Goal: Transaction & Acquisition: Purchase product/service

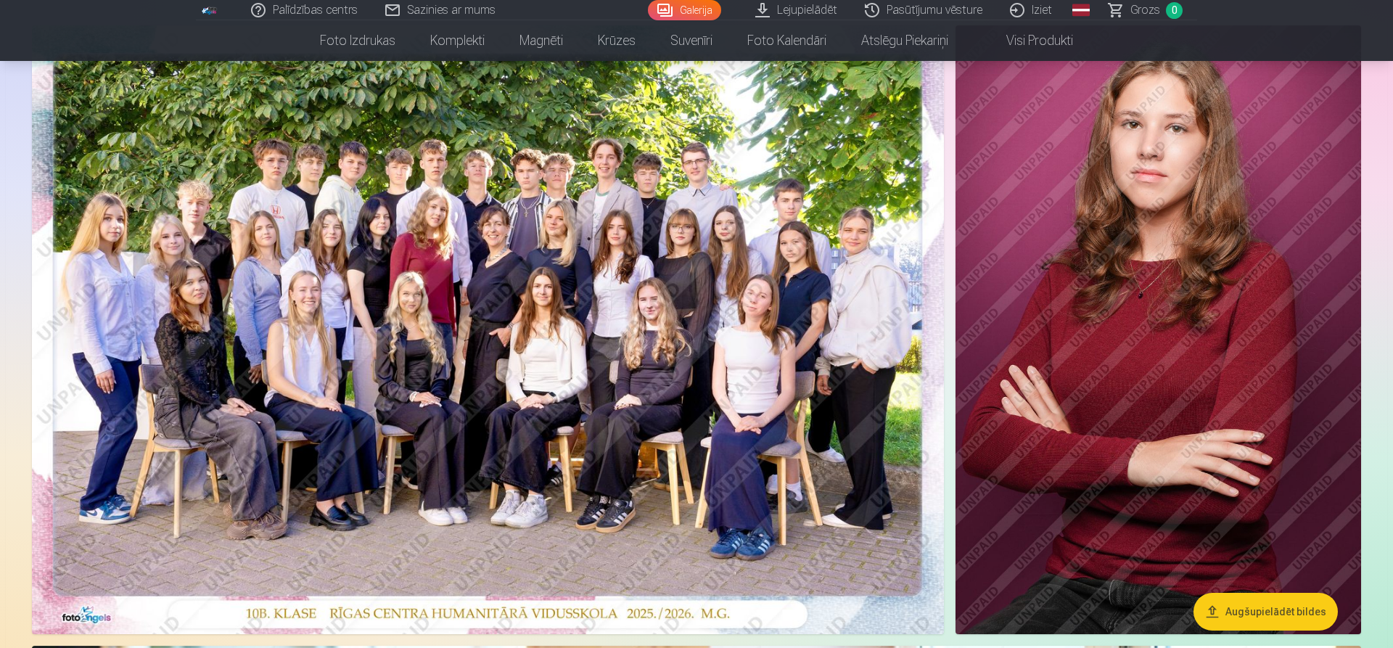
scroll to position [74, 0]
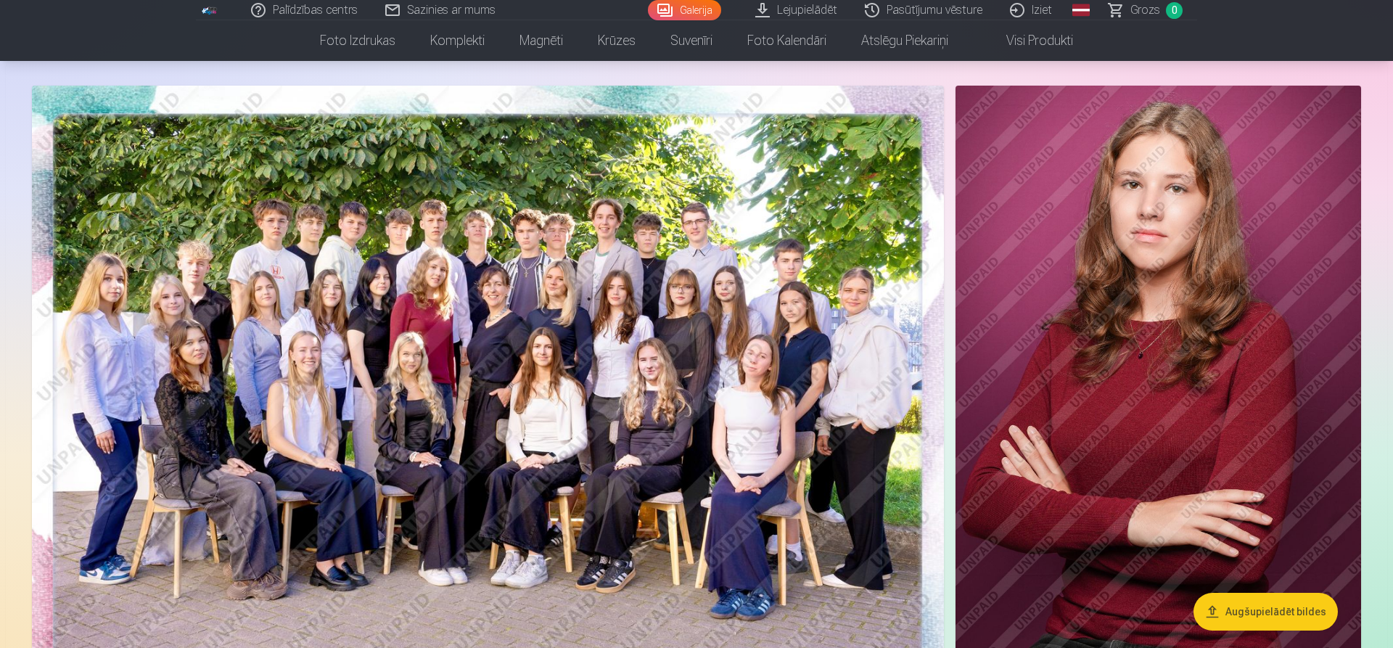
click at [1147, 385] on img at bounding box center [1158, 390] width 406 height 609
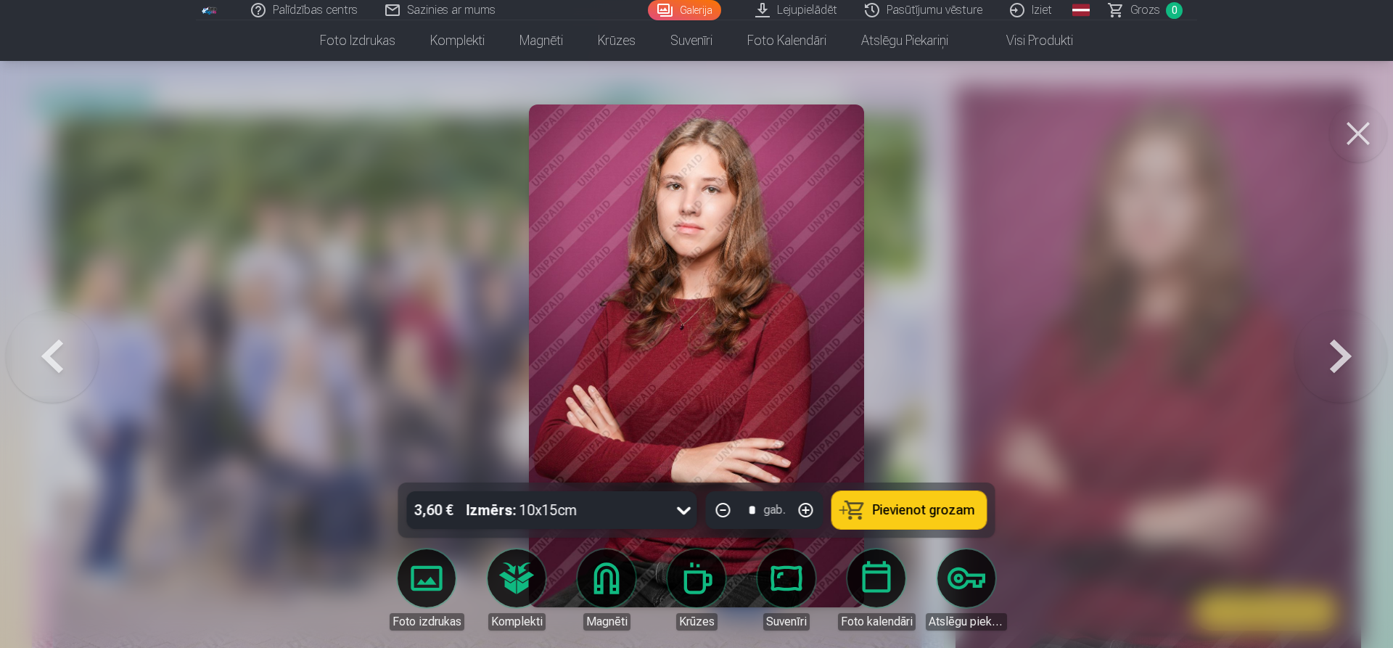
click at [1344, 349] on button at bounding box center [1340, 356] width 93 height 224
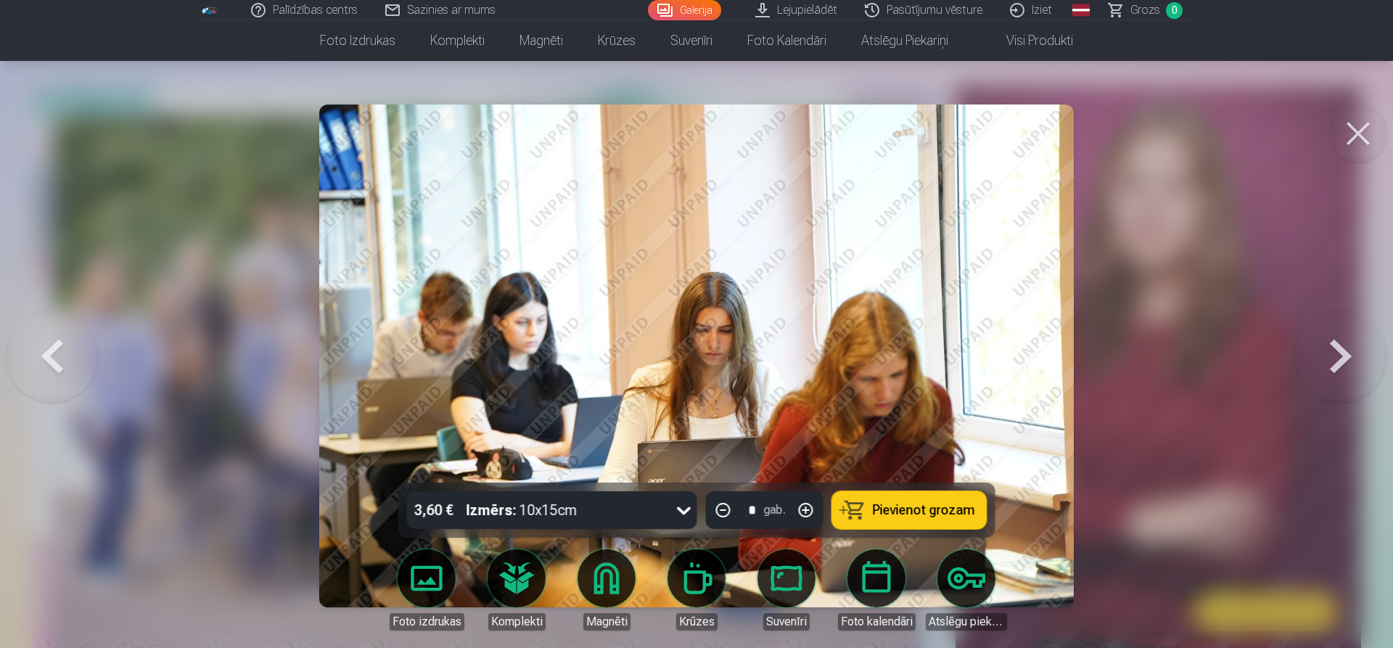
click at [1333, 358] on button at bounding box center [1340, 356] width 93 height 224
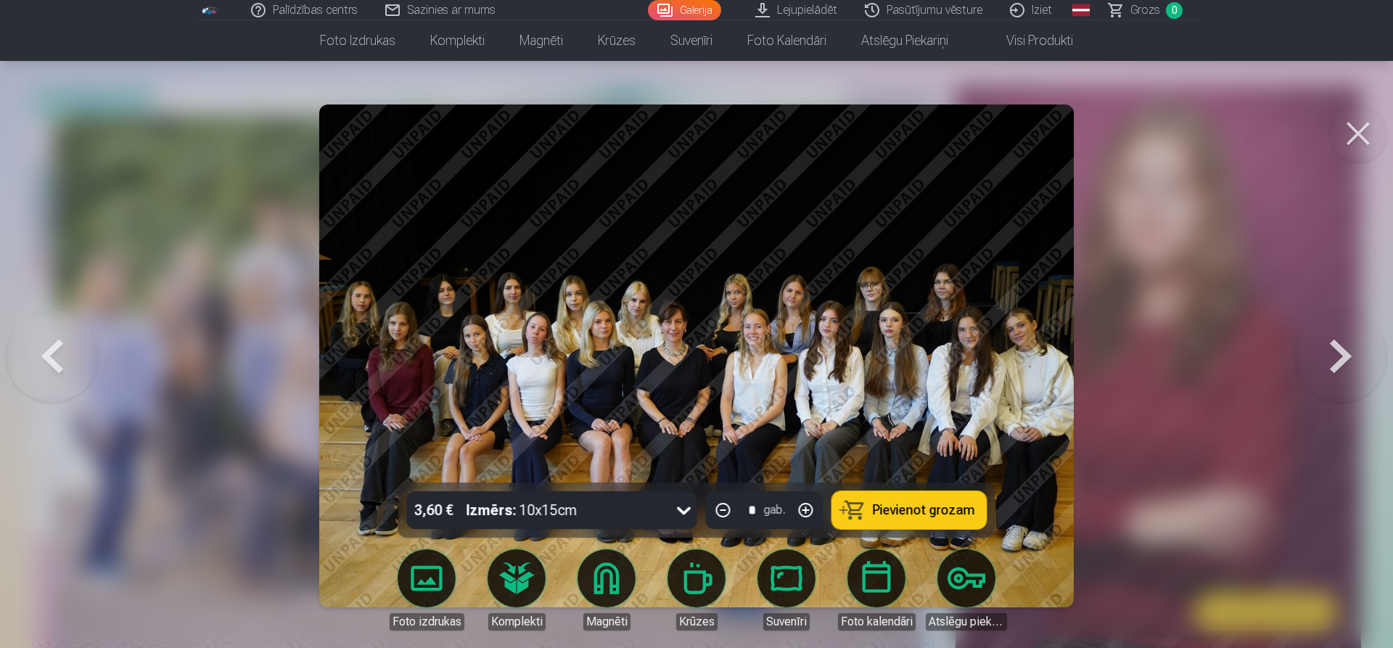
click at [1333, 358] on button at bounding box center [1340, 356] width 93 height 224
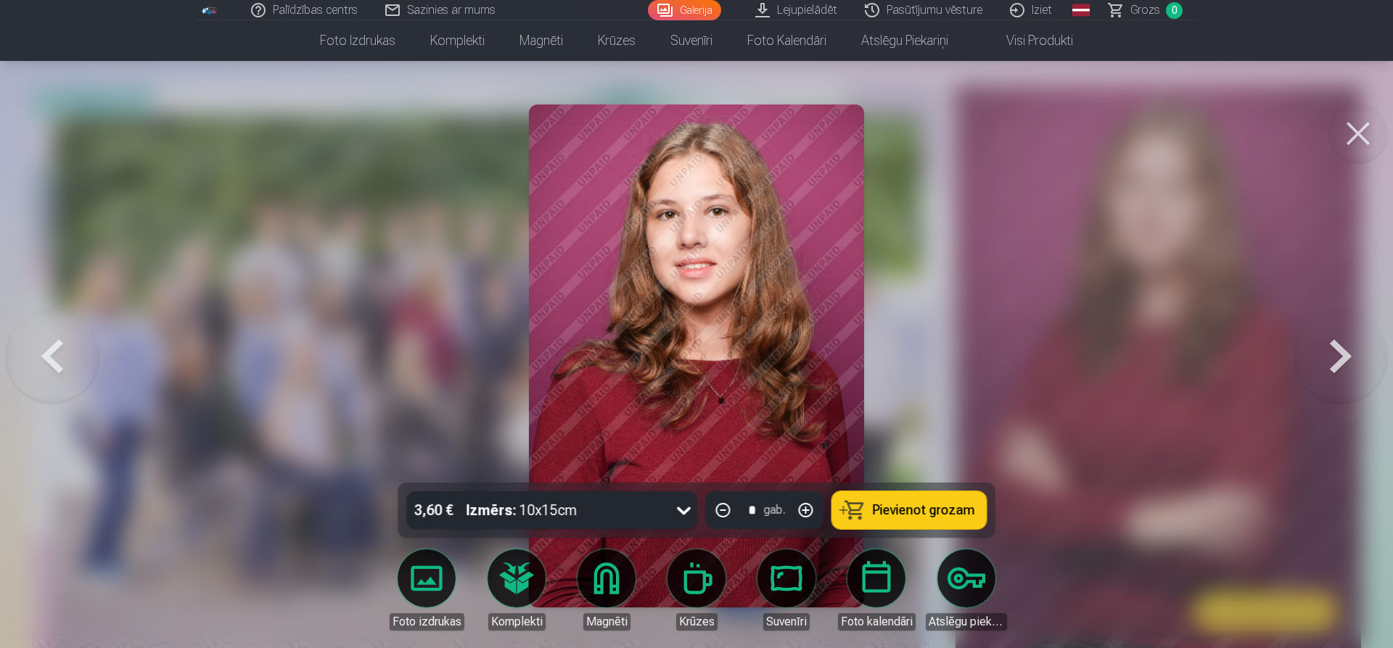
click at [1333, 356] on button at bounding box center [1340, 356] width 93 height 224
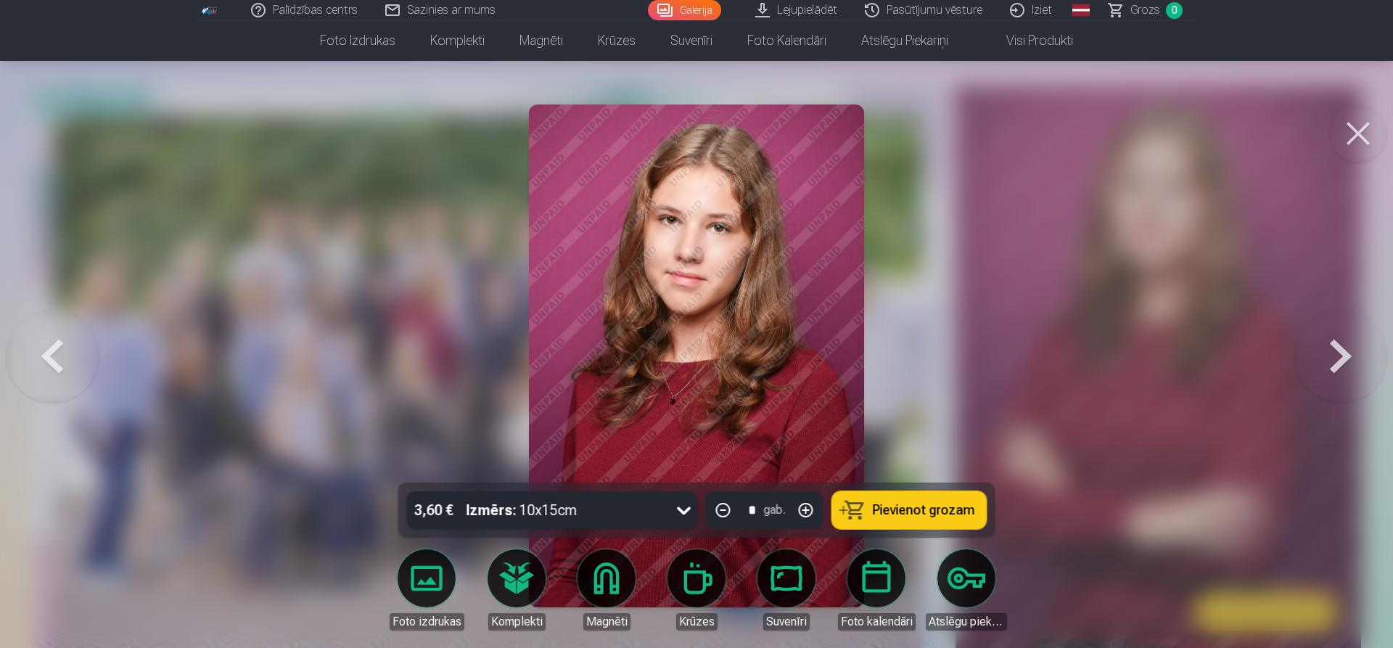
click at [1333, 356] on button at bounding box center [1340, 356] width 93 height 224
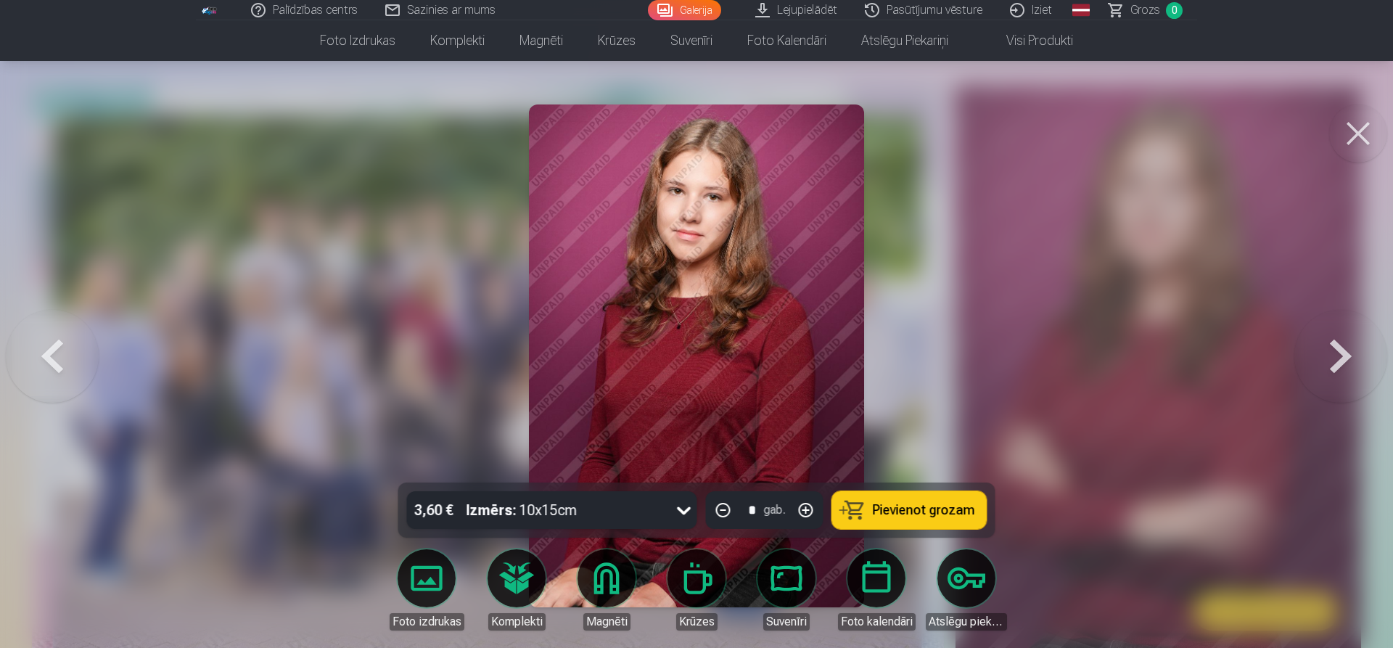
click at [1341, 353] on button at bounding box center [1340, 356] width 93 height 224
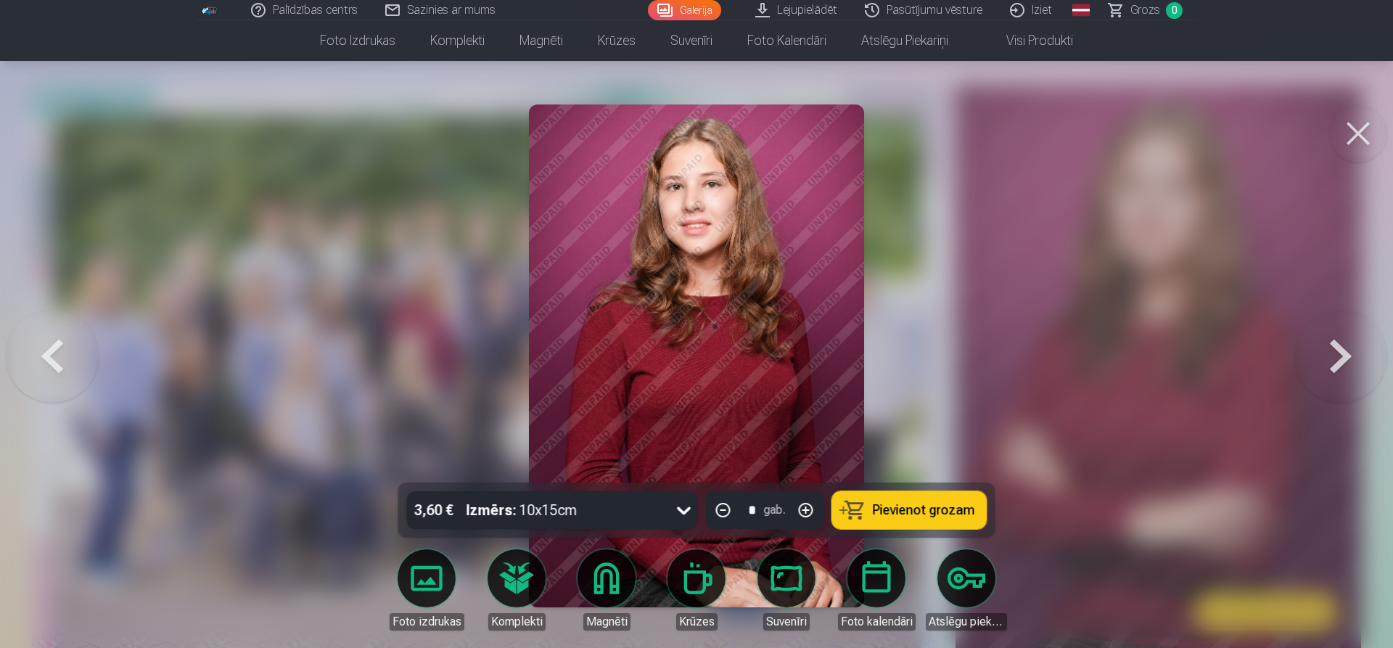
click at [1333, 362] on button at bounding box center [1340, 356] width 93 height 224
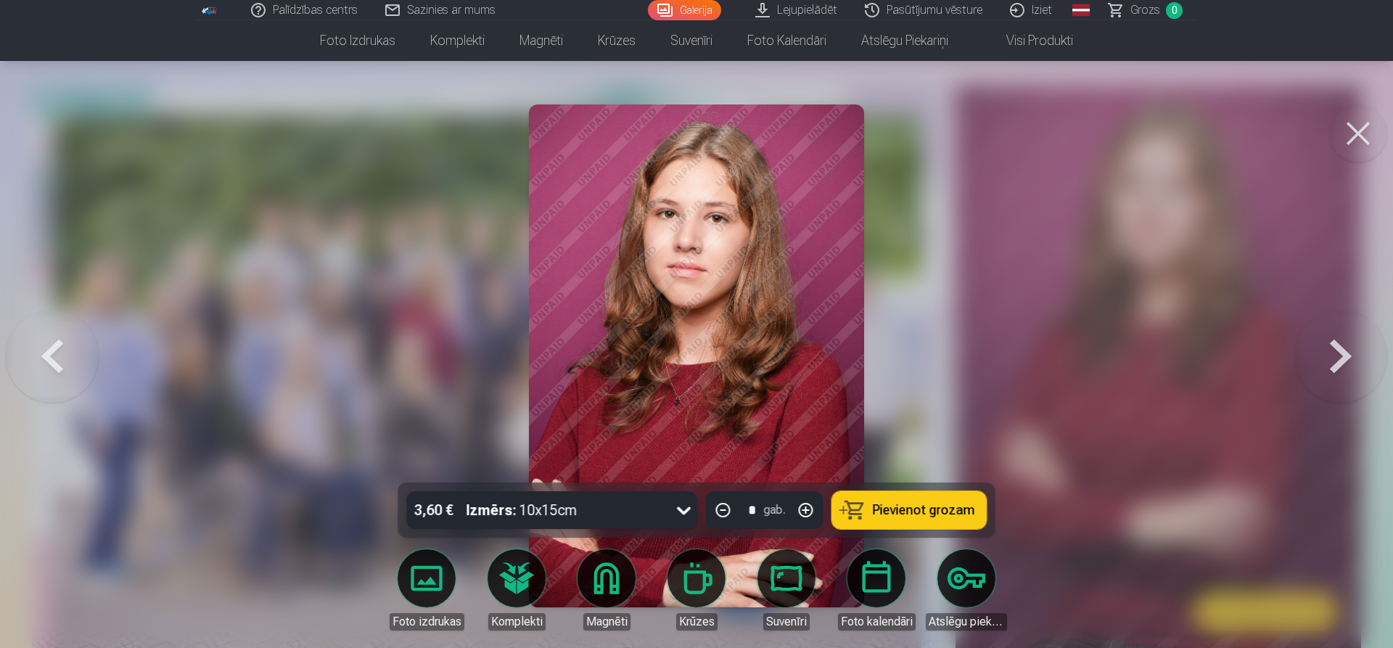
click at [1333, 362] on button at bounding box center [1340, 356] width 93 height 224
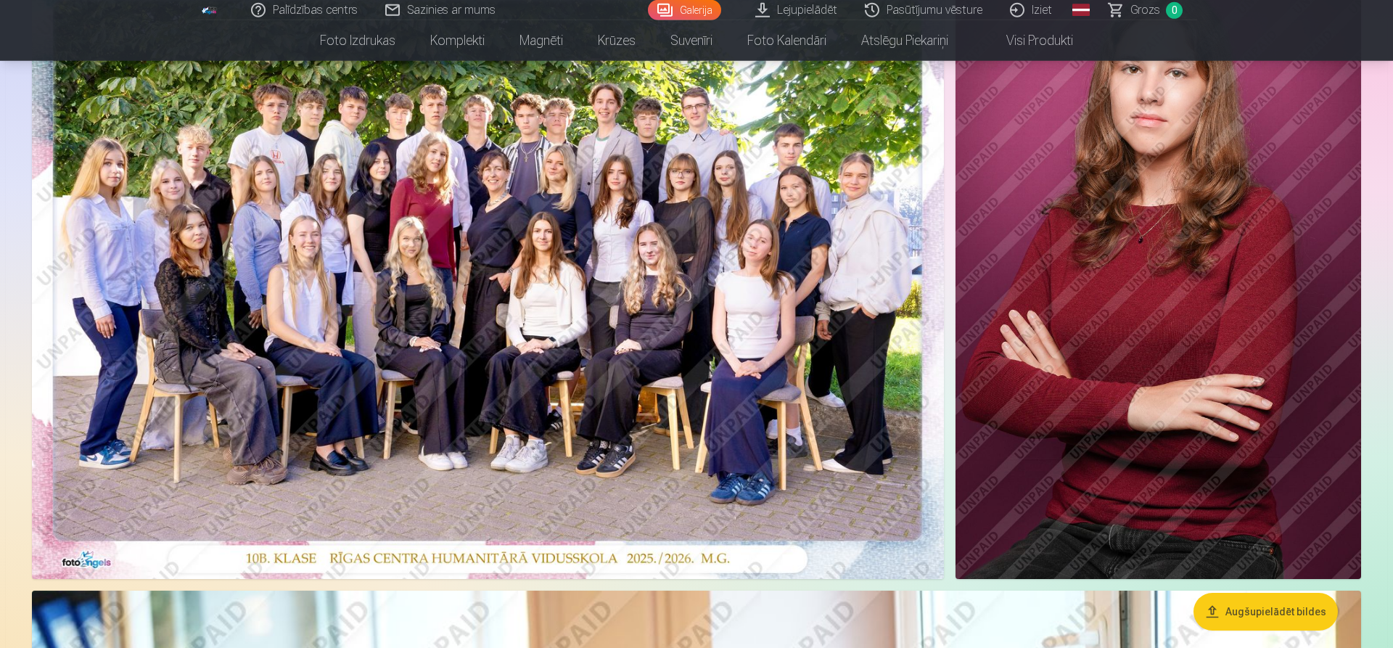
scroll to position [222, 0]
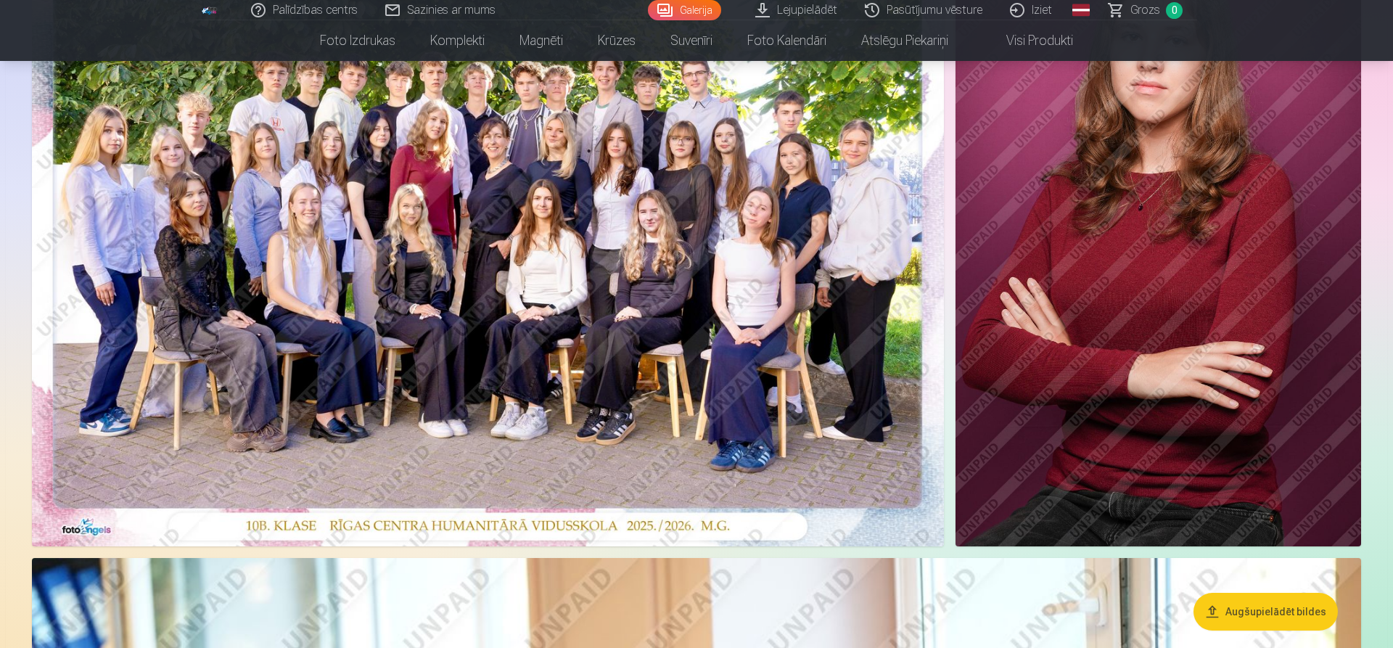
click at [1122, 329] on img at bounding box center [1158, 242] width 406 height 609
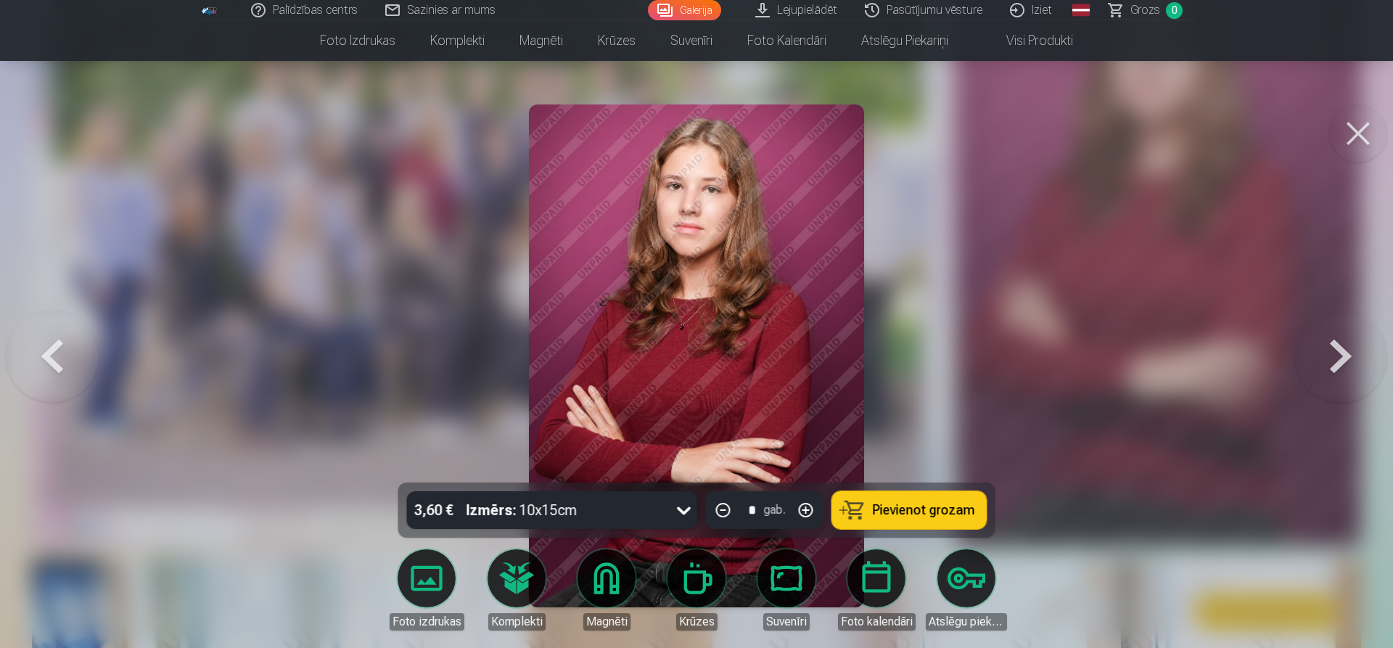
click at [869, 508] on button "Pievienot grozam" at bounding box center [909, 510] width 155 height 38
click at [1353, 352] on button at bounding box center [1340, 356] width 93 height 224
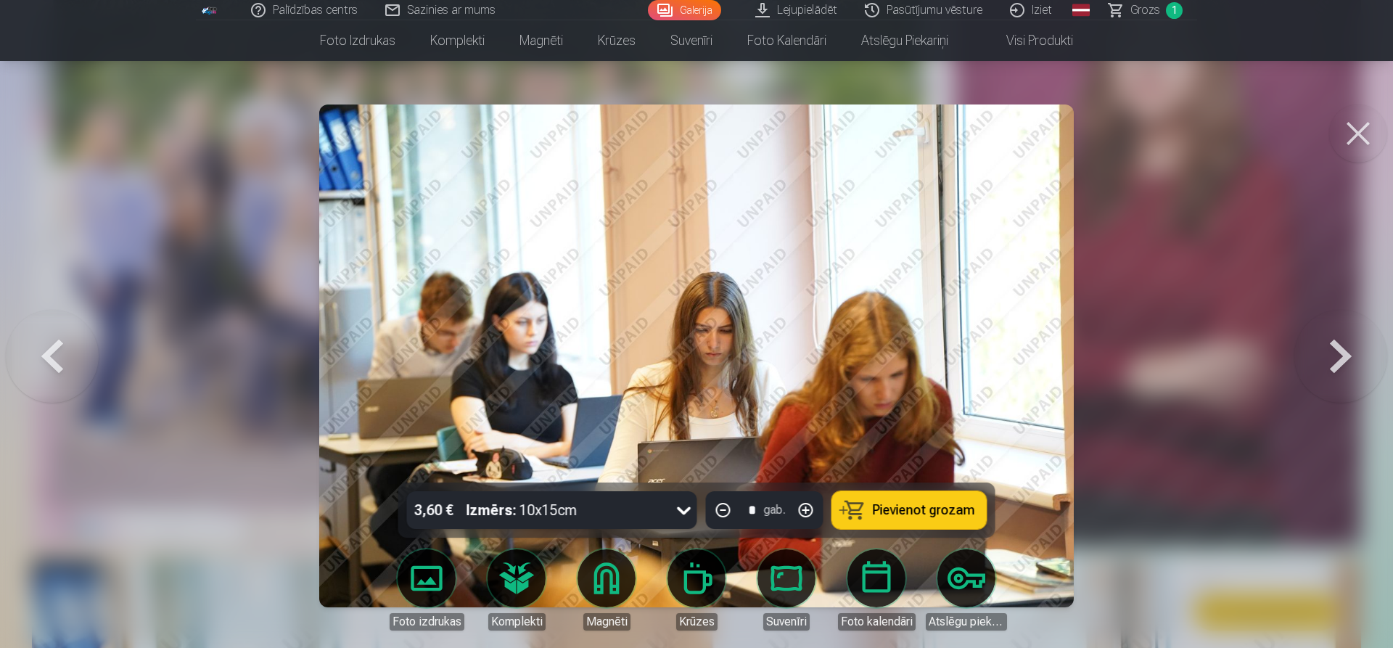
click at [1331, 353] on button at bounding box center [1340, 356] width 93 height 224
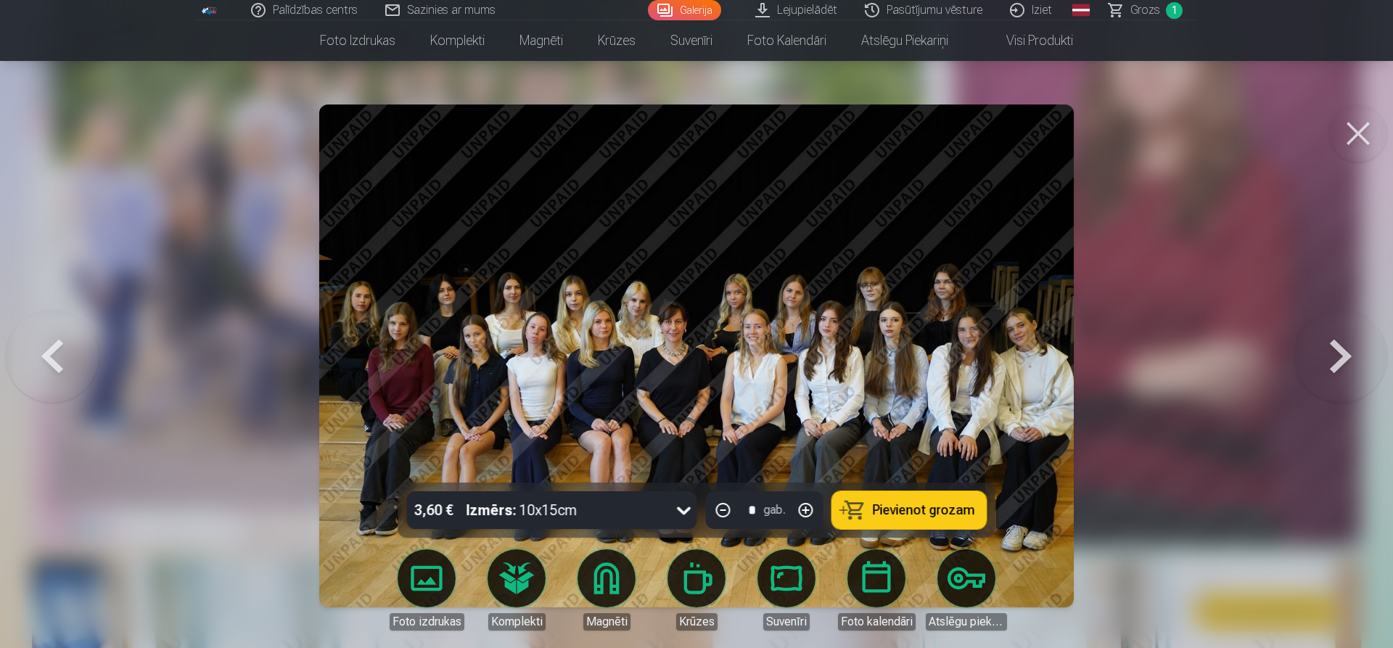
click at [1331, 355] on button at bounding box center [1340, 356] width 93 height 224
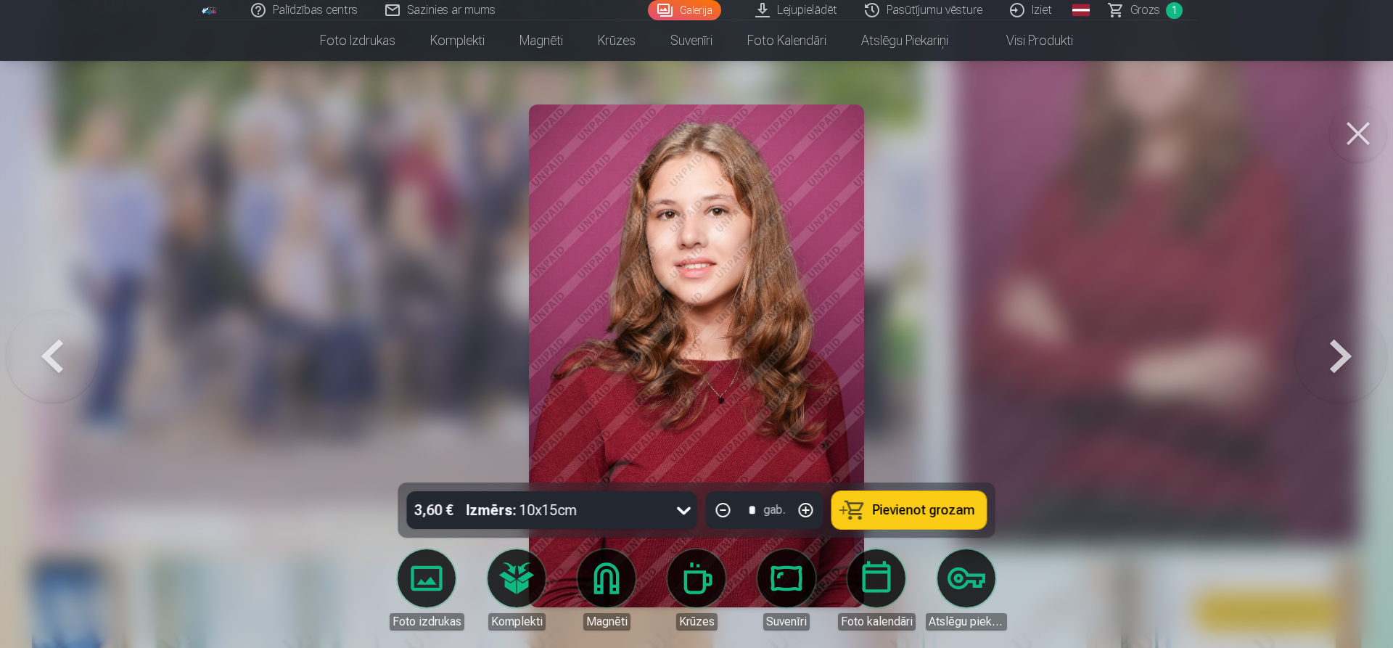
click at [908, 503] on span "Pievienot grozam" at bounding box center [924, 509] width 102 height 13
click at [1147, 12] on span "Grozs" at bounding box center [1145, 9] width 30 height 17
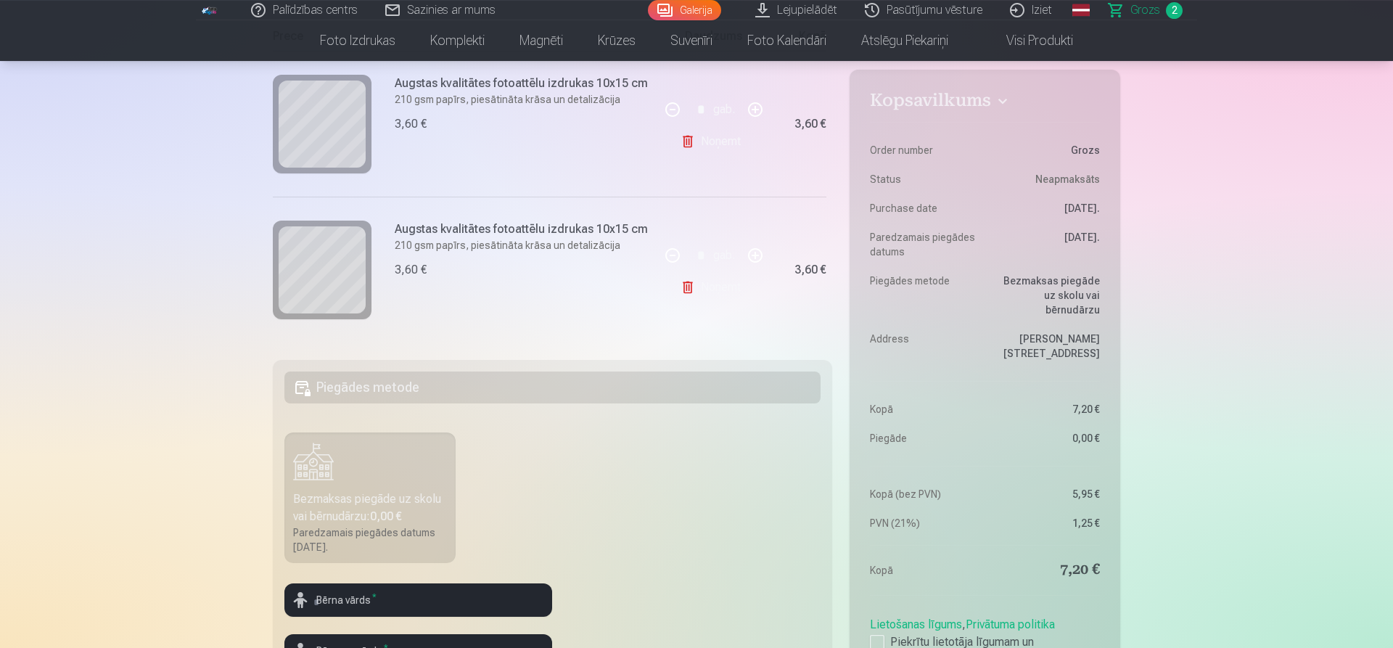
scroll to position [74, 0]
